Goal: Task Accomplishment & Management: Manage account settings

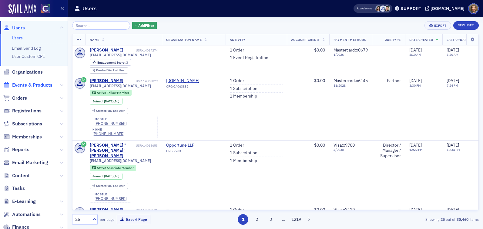
click at [26, 84] on span "Events & Products" at bounding box center [32, 85] width 40 height 7
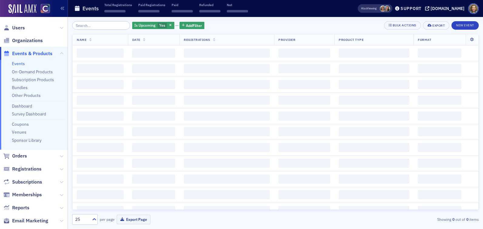
click at [98, 28] on input "search" at bounding box center [101, 25] width 58 height 8
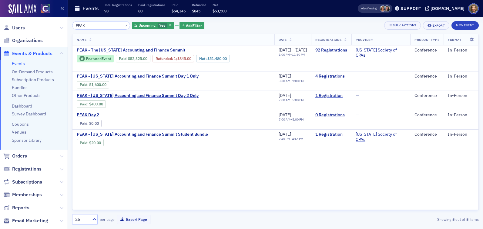
drag, startPoint x: 101, startPoint y: 25, endPoint x: 61, endPoint y: 15, distance: 41.1
click at [63, 18] on div "Users Organizations Events & Products Events On-Demand Products Subscription Pr…" at bounding box center [241, 114] width 483 height 229
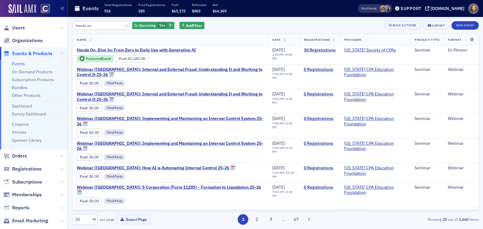
type input "hands on"
click at [20, 28] on span "Users" at bounding box center [18, 28] width 13 height 7
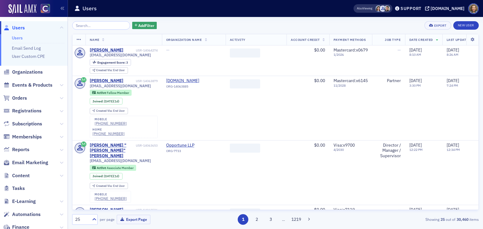
click at [90, 27] on input "search" at bounding box center [101, 25] width 58 height 8
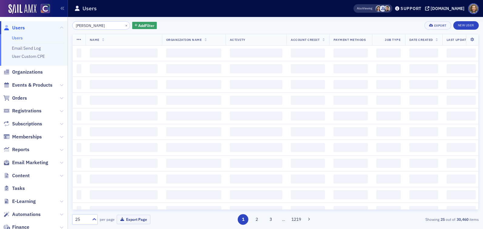
type input "[PERSON_NAME]"
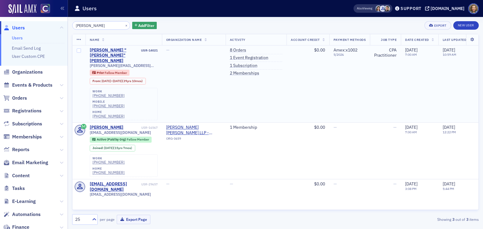
click at [115, 47] on td "[PERSON_NAME] "[PERSON_NAME]" [PERSON_NAME] USR-14021 [PERSON_NAME][EMAIL_ADDRE…" at bounding box center [123, 83] width 76 height 77
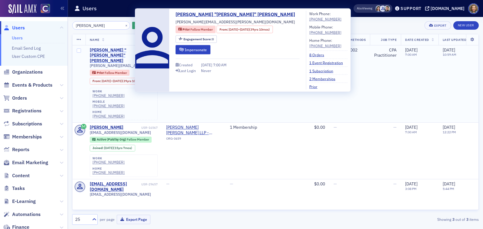
click at [117, 49] on div "[PERSON_NAME] "[PERSON_NAME]" [PERSON_NAME]" at bounding box center [115, 56] width 50 height 16
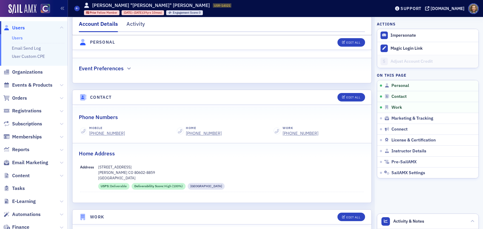
scroll to position [200, 0]
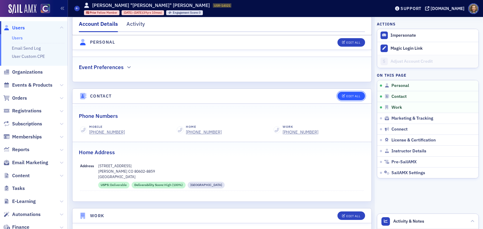
click at [354, 95] on div "Edit All" at bounding box center [353, 96] width 14 height 3
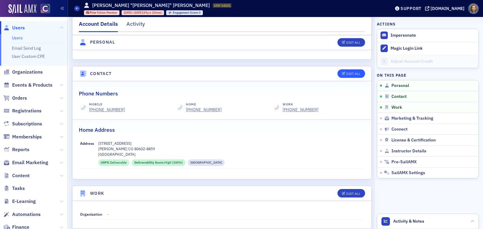
select select "US"
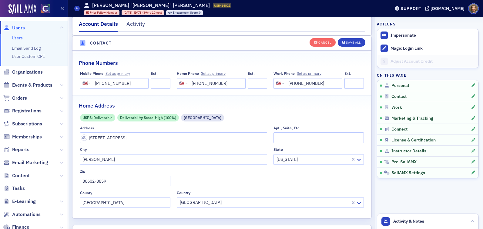
scroll to position [302, 0]
drag, startPoint x: 321, startPoint y: 81, endPoint x: 255, endPoint y: 79, distance: 65.8
click at [256, 79] on div "Mobile Phone Set as primary International [GEOGRAPHIC_DATA] [GEOGRAPHIC_DATA] […" at bounding box center [222, 79] width 284 height 17
click at [350, 45] on button "Save All" at bounding box center [350, 42] width 27 height 8
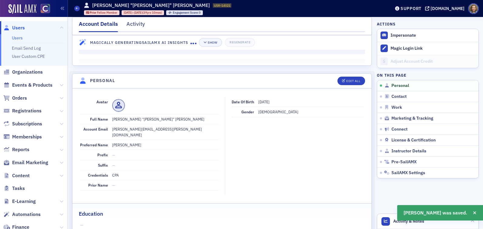
scroll to position [20, 0]
click at [397, 222] on span "Activity & Notes" at bounding box center [408, 221] width 31 height 6
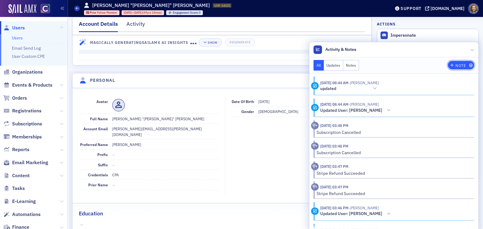
click at [460, 65] on div "Note" at bounding box center [460, 65] width 10 height 3
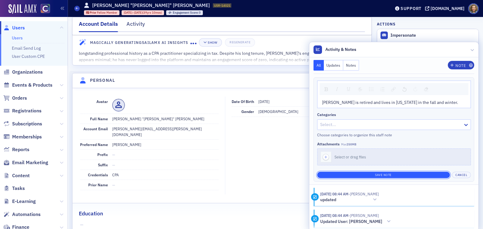
click at [404, 175] on button "Save Note" at bounding box center [383, 175] width 133 height 6
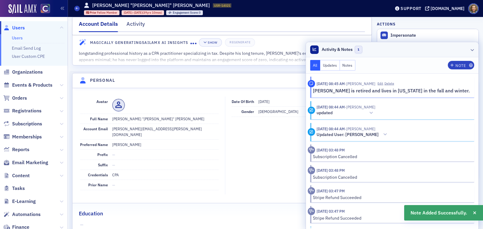
click at [472, 47] on div at bounding box center [472, 49] width 4 height 6
